Goal: Communication & Community: Connect with others

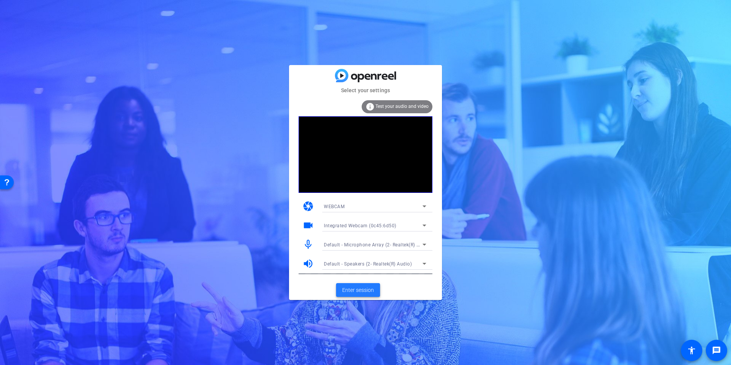
click at [364, 293] on span "Enter session" at bounding box center [358, 290] width 32 height 8
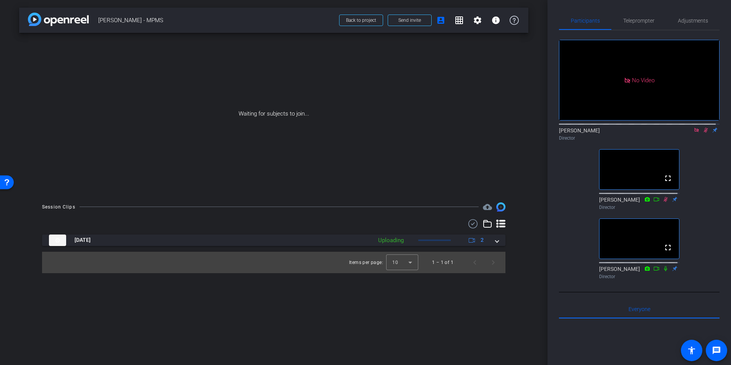
click at [694, 132] on icon at bounding box center [696, 130] width 4 height 4
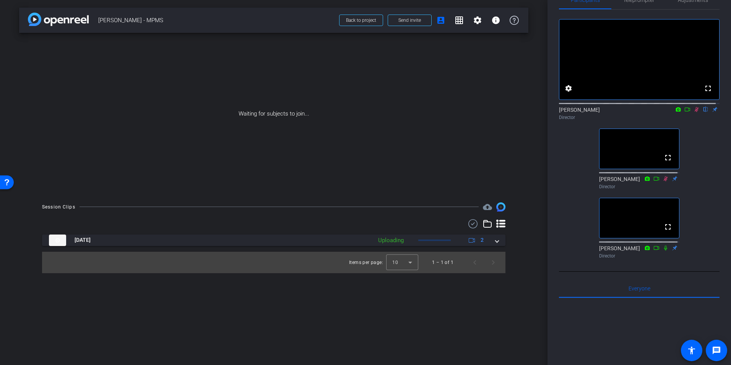
scroll to position [5, 0]
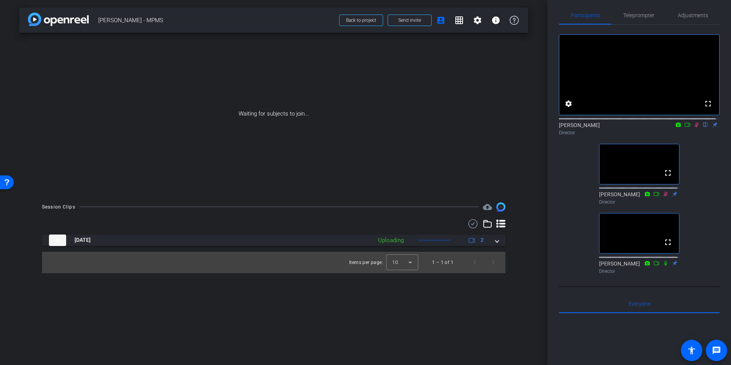
click at [695, 127] on icon at bounding box center [697, 124] width 4 height 5
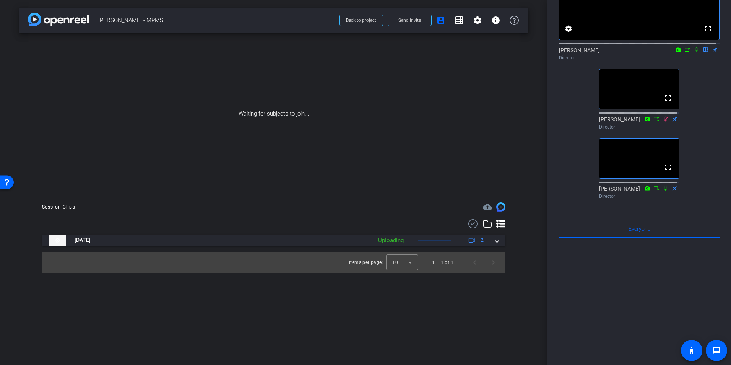
scroll to position [0, 0]
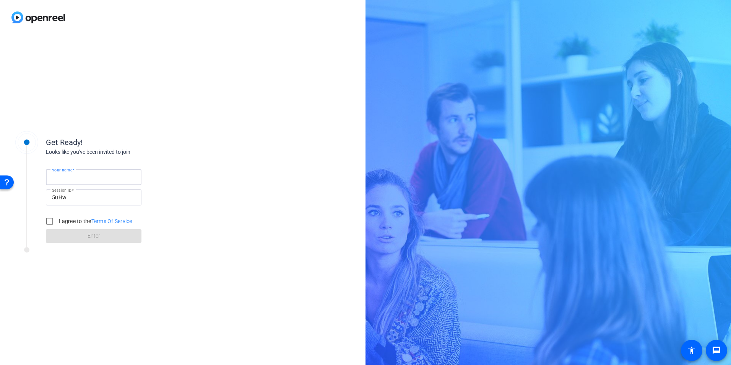
click at [125, 179] on input "Your name" at bounding box center [93, 176] width 83 height 9
type input "[PERSON_NAME]"
click at [178, 121] on div "Get Ready! Looks like you've been invited to join Your name Andrii Domres Sessi…" at bounding box center [183, 200] width 366 height 330
click at [60, 219] on label "I agree to the Terms Of Service" at bounding box center [94, 221] width 75 height 8
click at [57, 219] on input "I agree to the Terms Of Service" at bounding box center [49, 220] width 15 height 15
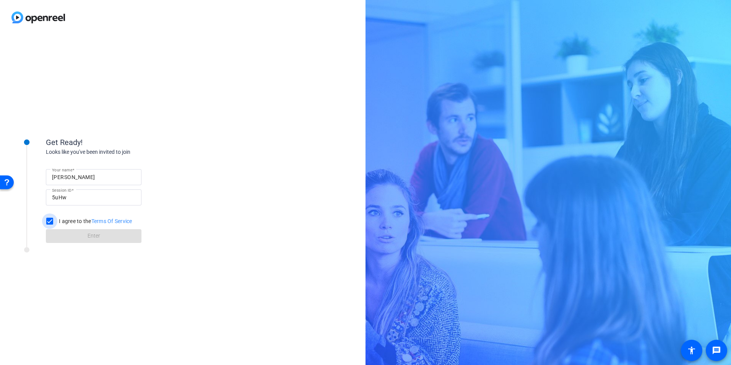
checkbox input "true"
click at [67, 231] on span at bounding box center [94, 236] width 96 height 18
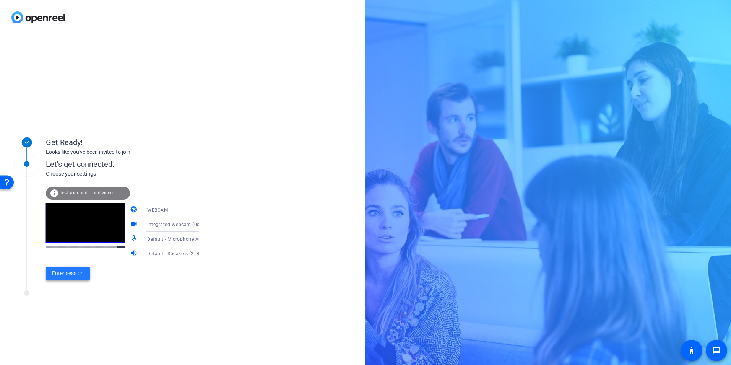
click at [77, 273] on span "Enter session" at bounding box center [68, 273] width 32 height 8
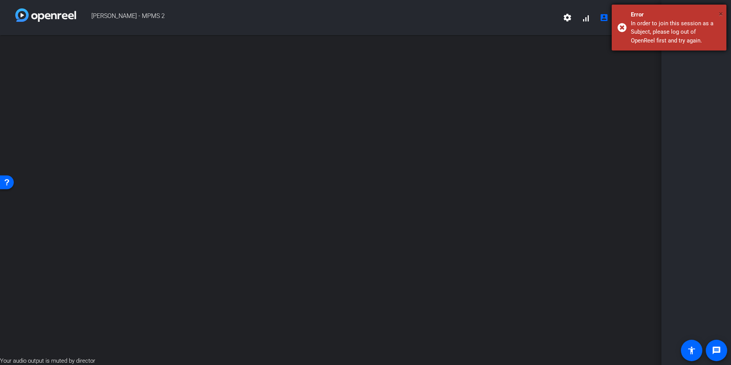
click at [132, 33] on span "×" at bounding box center [67, 33] width 128 height 0
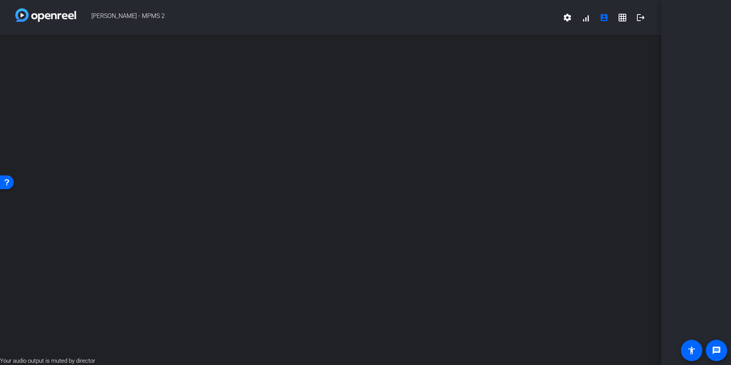
click at [683, 254] on div at bounding box center [697, 182] width 70 height 365
click at [639, 17] on mat-icon "logout" at bounding box center [640, 17] width 9 height 9
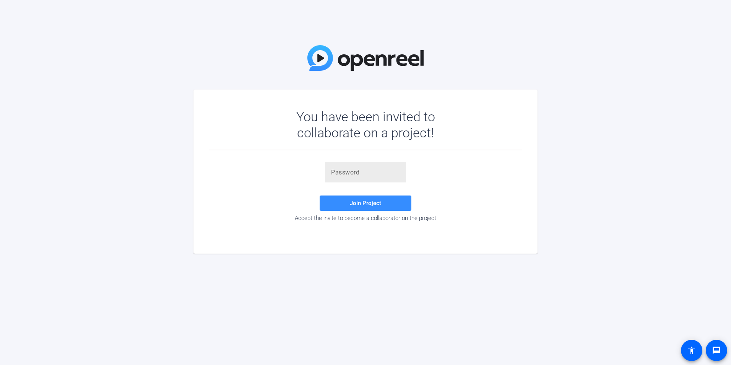
click at [355, 171] on input "text" at bounding box center [365, 172] width 69 height 9
click at [652, 258] on div "You have been invited to collaborate on a project! Join Project Accept the invi…" at bounding box center [365, 182] width 731 height 365
click at [372, 174] on input "text" at bounding box center [365, 172] width 69 height 9
paste input "5uHw"
type input "5uHw"
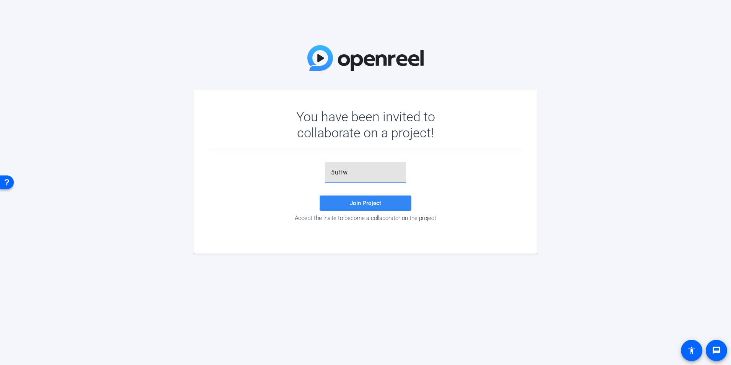
click at [371, 201] on span "Join Project" at bounding box center [365, 203] width 31 height 7
click at [365, 176] on input "5uHw" at bounding box center [365, 172] width 69 height 9
click at [694, 267] on div "You have been invited to collaborate on a project! Join Project Accept the invi…" at bounding box center [365, 182] width 731 height 365
click at [236, 337] on div "You have been invited to collaborate on a project! Join Project Accept the invi…" at bounding box center [365, 182] width 731 height 365
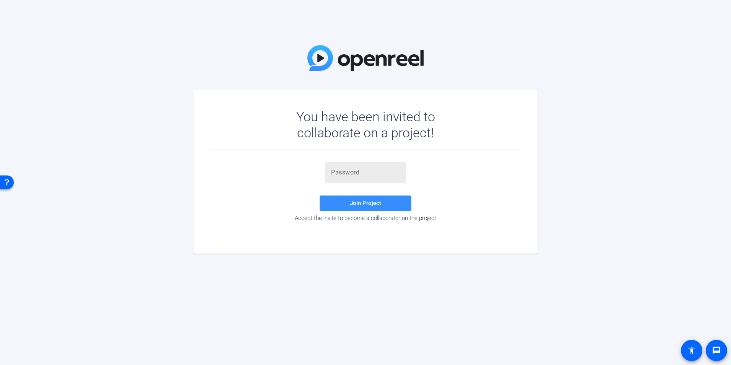
click at [354, 173] on input "text" at bounding box center [365, 172] width 69 height 9
paste input "5uHw"
click at [355, 197] on span at bounding box center [366, 203] width 92 height 18
click at [333, 339] on div "You have been invited to collaborate on a project! 5uHw Invalid token, email or…" at bounding box center [365, 182] width 731 height 365
click at [364, 181] on div "5uHw" at bounding box center [365, 172] width 69 height 21
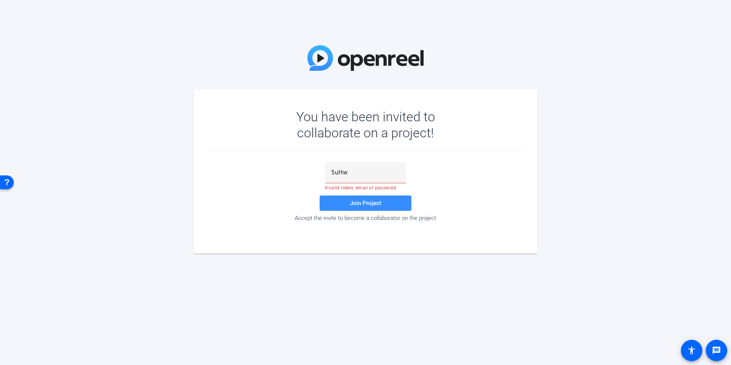
click at [392, 60] on img at bounding box center [365, 58] width 116 height 26
click at [390, 202] on span at bounding box center [366, 203] width 92 height 18
click at [373, 206] on span "Join Project" at bounding box center [365, 203] width 31 height 7
click at [371, 177] on input "5uHw" at bounding box center [365, 172] width 69 height 9
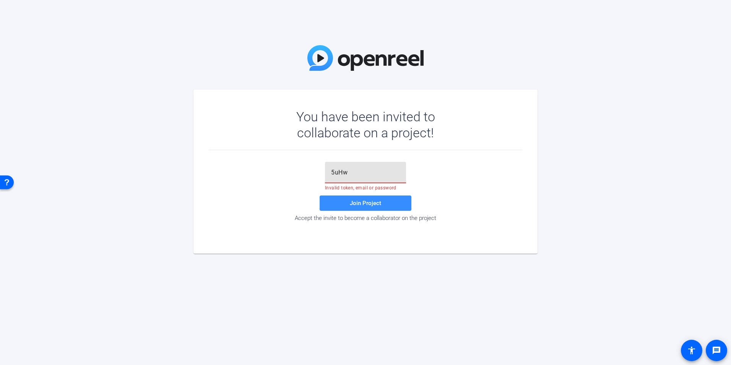
paste input "ofKBL)"
type input "ofKBL)"
click at [360, 208] on span at bounding box center [366, 203] width 92 height 18
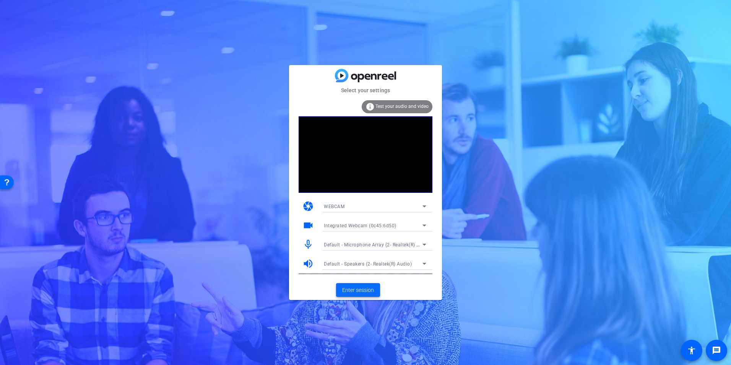
click at [358, 289] on span "Enter session" at bounding box center [358, 290] width 32 height 8
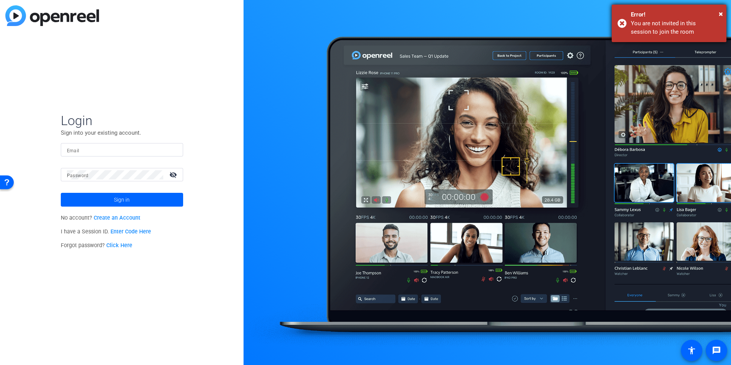
click at [666, 31] on div "You are not invited in this session to join the room" at bounding box center [676, 27] width 90 height 17
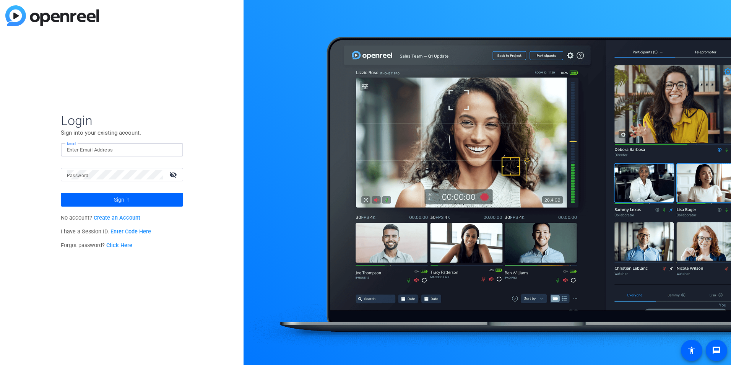
click at [136, 150] on input "Email" at bounding box center [122, 149] width 110 height 9
type input "andrii.domres@ppd.com"
click at [112, 181] on mat-form-field "Password visibility_off" at bounding box center [122, 180] width 122 height 25
click at [61, 193] on button "Sign in" at bounding box center [122, 200] width 122 height 14
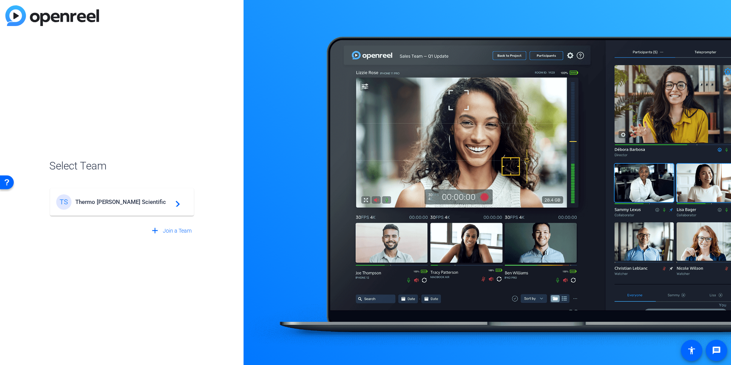
click at [108, 197] on div "TS Thermo Fisher Scientific navigate_next" at bounding box center [122, 201] width 132 height 15
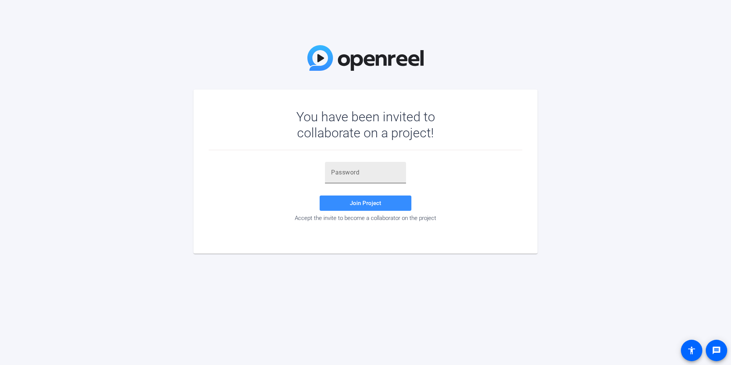
click at [348, 170] on input "text" at bounding box center [365, 172] width 69 height 9
paste input "ofKBL)"
type input "ofKBL)"
click at [360, 204] on span "Join Project" at bounding box center [365, 203] width 31 height 7
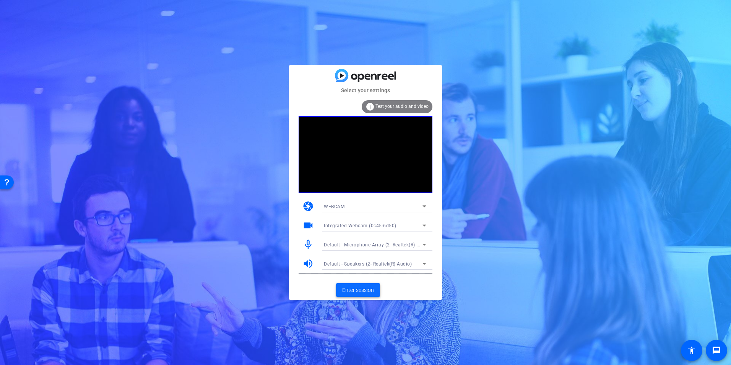
click at [353, 284] on span at bounding box center [358, 290] width 44 height 18
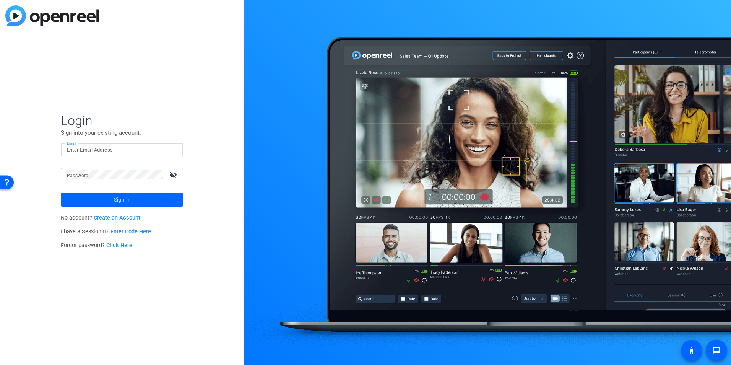
click at [171, 146] on input "Email" at bounding box center [122, 149] width 110 height 9
type input "[EMAIL_ADDRESS][PERSON_NAME][DOMAIN_NAME]"
click at [61, 193] on button "Sign in" at bounding box center [122, 200] width 122 height 14
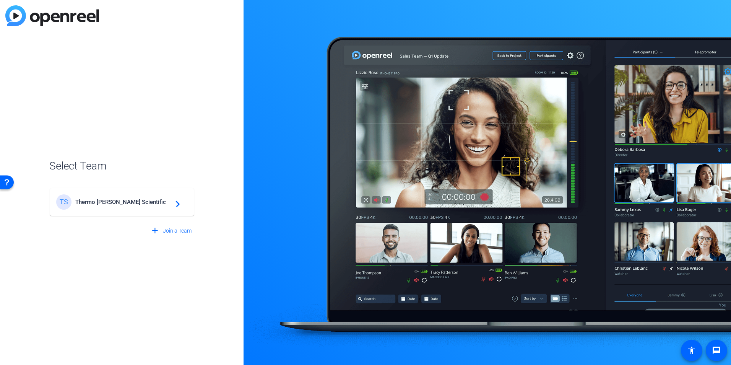
click at [135, 194] on div "TS Thermo [PERSON_NAME] Scientific navigate_next" at bounding box center [122, 201] width 132 height 15
